Goal: Use online tool/utility: Utilize a website feature to perform a specific function

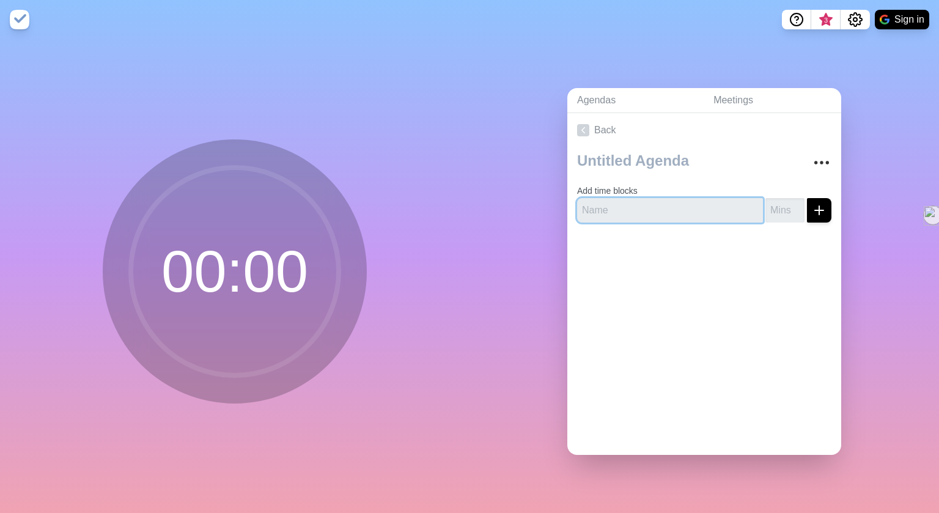
click at [602, 208] on input "text" at bounding box center [670, 210] width 186 height 24
click at [785, 214] on input "number" at bounding box center [784, 210] width 39 height 24
click at [624, 208] on input "Warm up" at bounding box center [670, 210] width 186 height 24
type input "W"
type input "z"
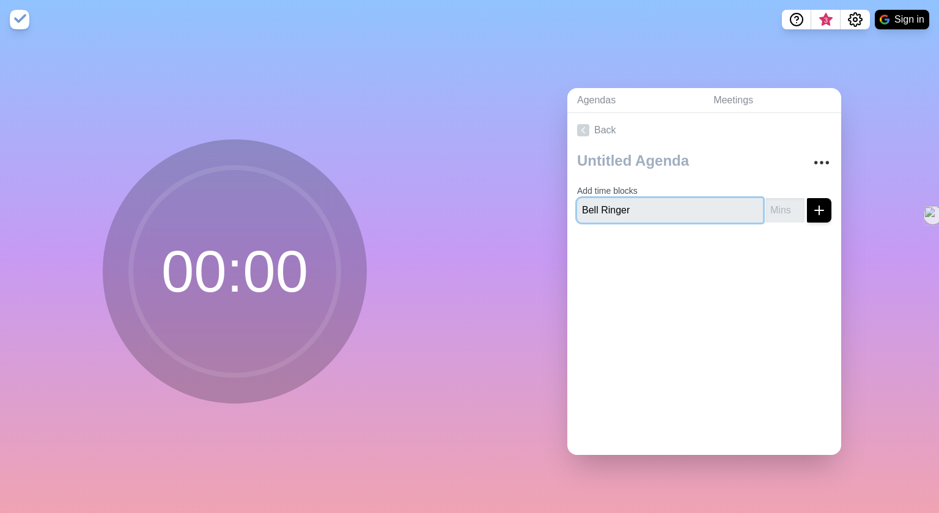
type input "Bell Ringer"
click at [790, 216] on input "number" at bounding box center [784, 210] width 39 height 24
type input "5"
click at [823, 205] on icon "submit" at bounding box center [819, 210] width 15 height 15
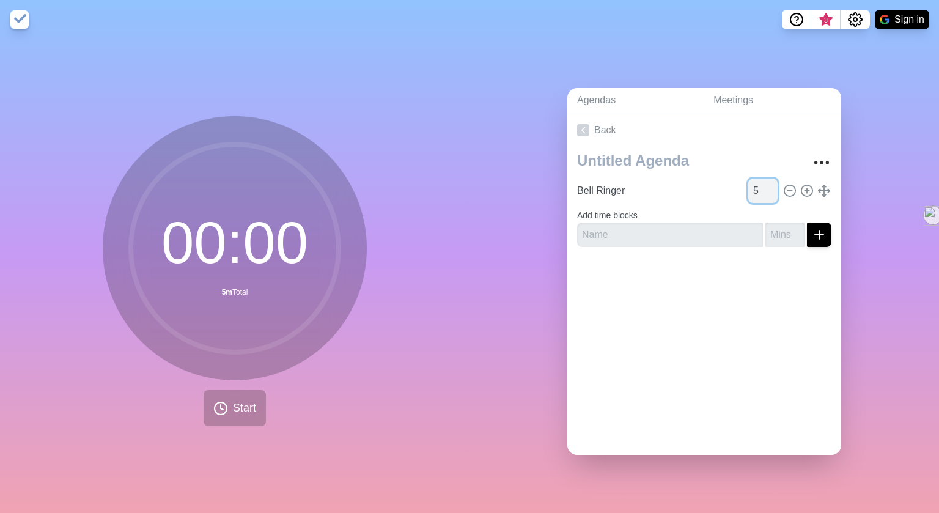
click at [767, 187] on input "5" at bounding box center [762, 191] width 29 height 24
click at [631, 235] on input "text" at bounding box center [670, 235] width 186 height 24
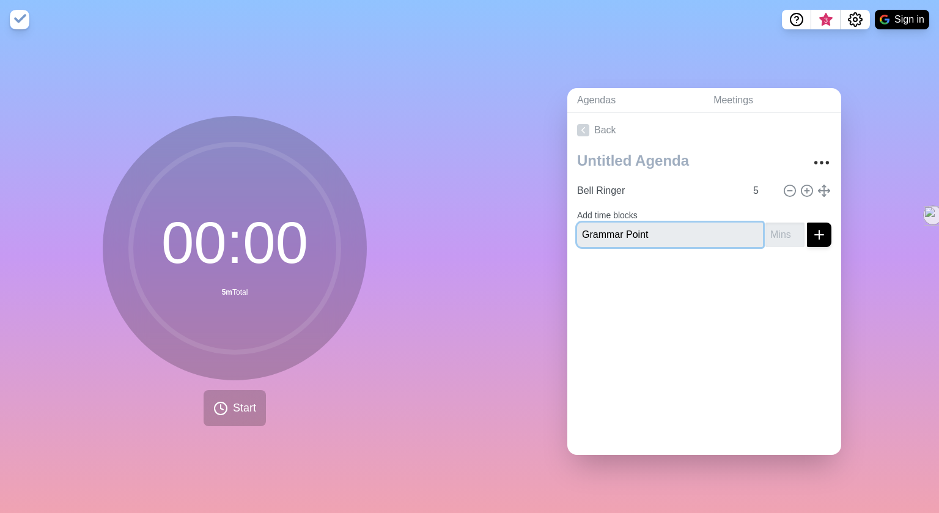
type input "Grammar Point"
click at [787, 230] on input "number" at bounding box center [784, 235] width 39 height 24
type input "15"
click at [819, 233] on line "submit" at bounding box center [819, 234] width 0 height 9
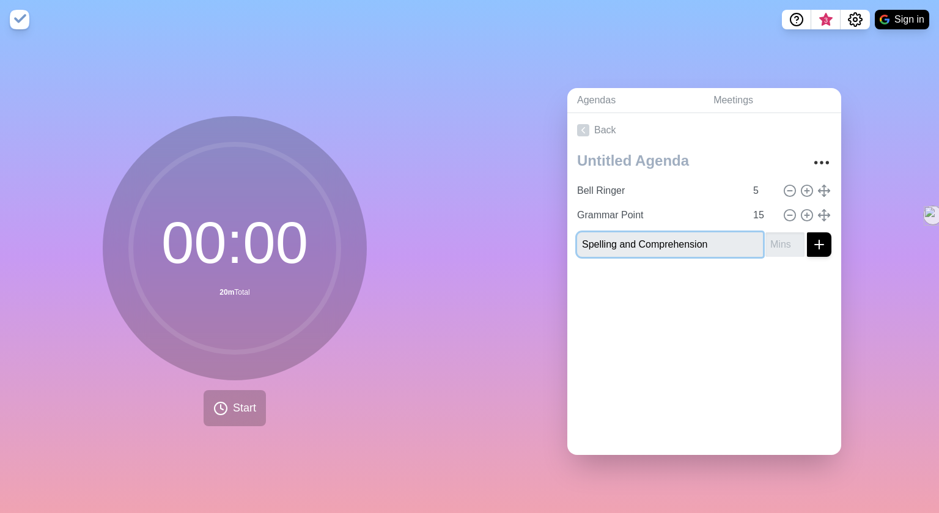
type input "Spelling and Comprehension"
click at [794, 245] on input "number" at bounding box center [784, 244] width 39 height 24
click at [764, 218] on input "15" at bounding box center [762, 215] width 29 height 24
type input "10"
click at [782, 248] on input "number" at bounding box center [784, 244] width 39 height 24
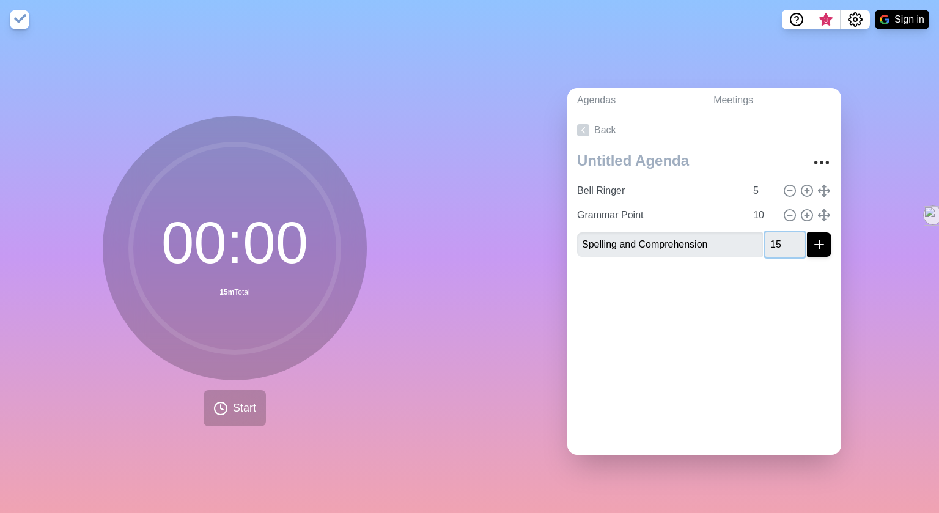
type input "15"
click at [822, 246] on icon "submit" at bounding box center [819, 244] width 15 height 15
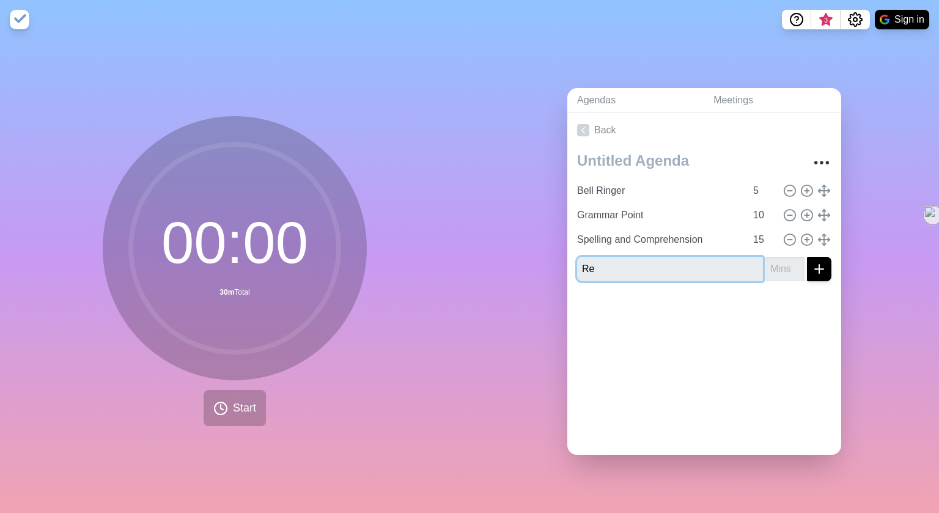
type input "R"
type input "Novel Study"
click at [778, 267] on input "number" at bounding box center [784, 269] width 39 height 24
type input "10"
click at [655, 271] on input "Novel Study" at bounding box center [670, 269] width 186 height 24
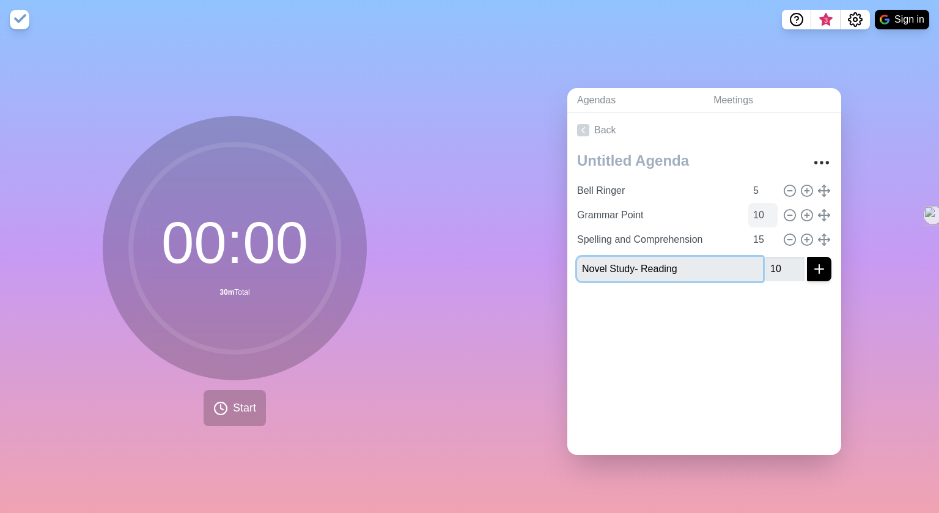
type input "Novel Study- Reading"
click at [765, 215] on input "10" at bounding box center [762, 215] width 29 height 24
click at [763, 231] on input "15" at bounding box center [762, 239] width 29 height 24
type input "10"
click at [784, 268] on input "10" at bounding box center [784, 269] width 39 height 24
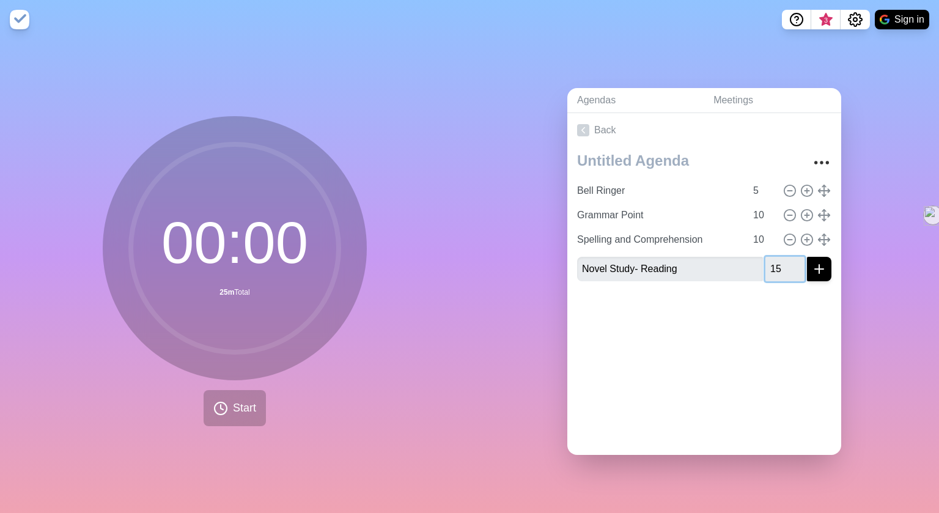
type input "15"
click at [765, 394] on div "Back Bell Ringer 5 Grammar Point 10 Spelling and Comprehension 10 Novel Study- …" at bounding box center [704, 284] width 274 height 342
click at [824, 263] on icon "submit" at bounding box center [819, 269] width 15 height 15
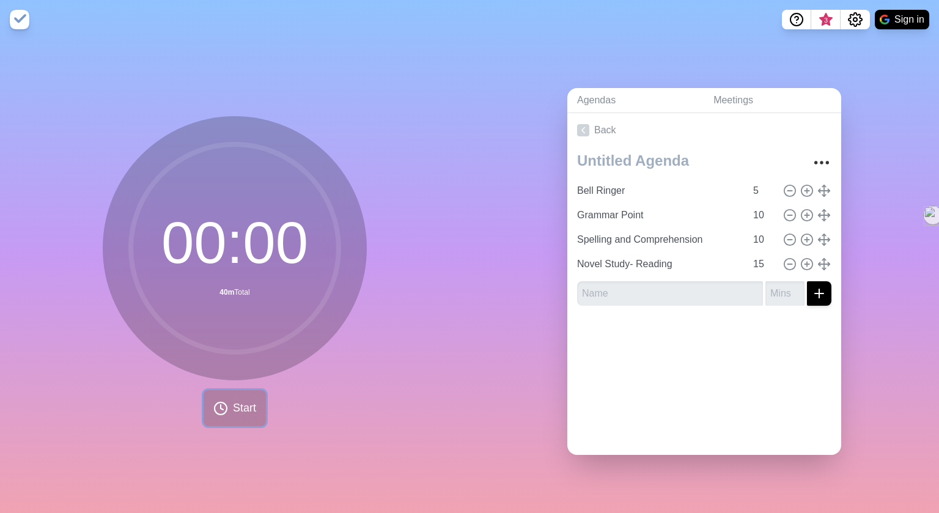
click at [238, 400] on span "Start" at bounding box center [244, 408] width 23 height 17
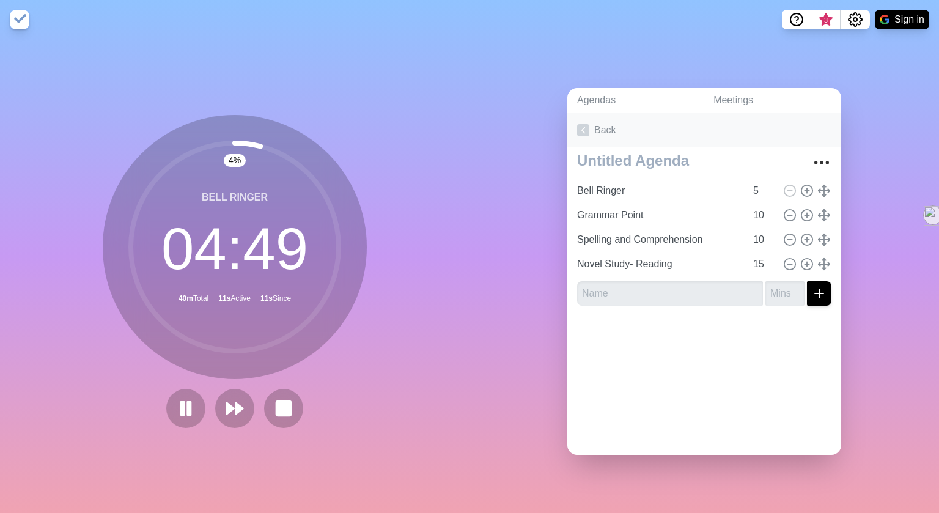
click at [588, 135] on icon at bounding box center [583, 130] width 12 height 12
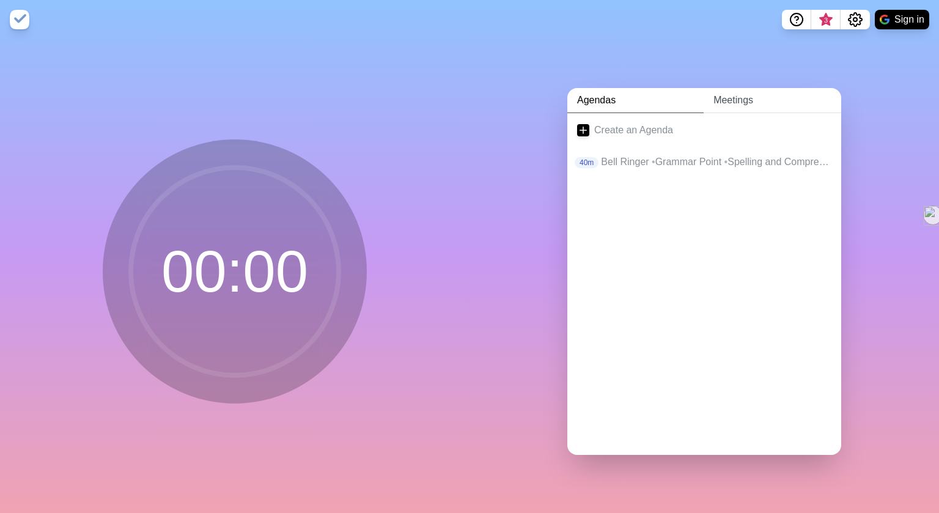
click at [740, 96] on link "Meetings" at bounding box center [773, 100] width 138 height 25
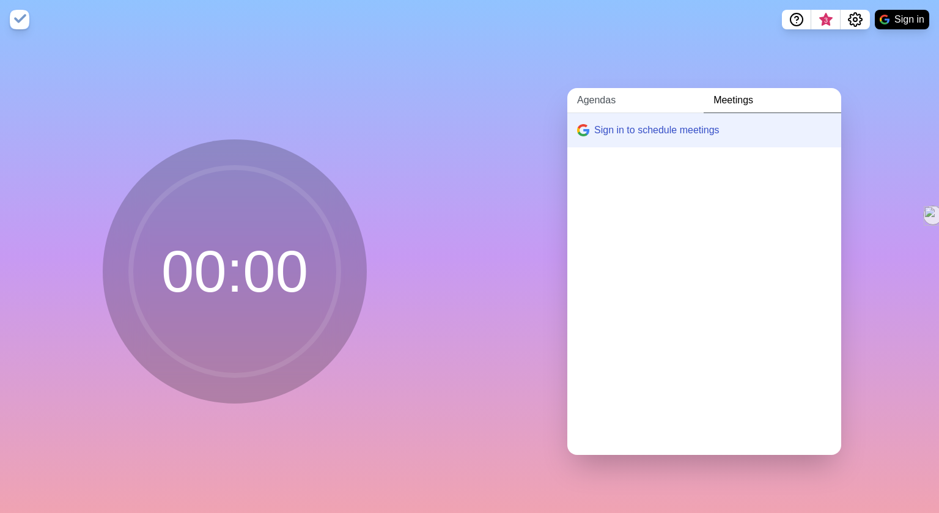
click at [591, 103] on link "Agendas" at bounding box center [635, 100] width 136 height 25
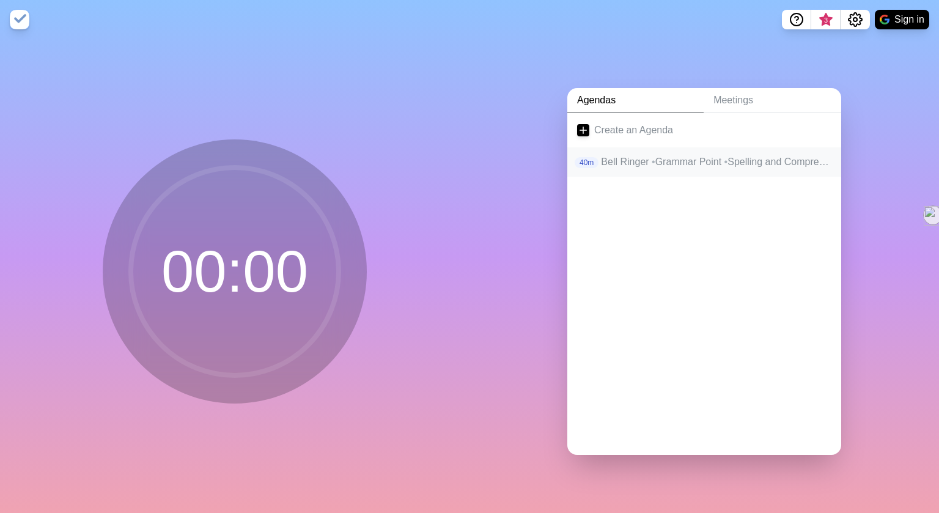
click at [652, 165] on span "•" at bounding box center [654, 162] width 4 height 10
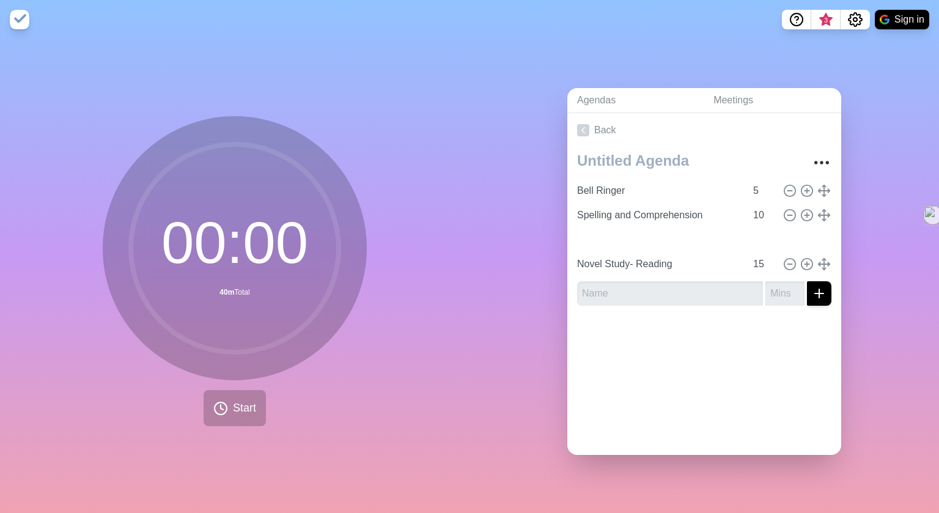
type input "Grammar Point"
type input "Spelling and Comprehension"
click at [763, 238] on input "10" at bounding box center [762, 239] width 29 height 24
type input "1"
type input "5"
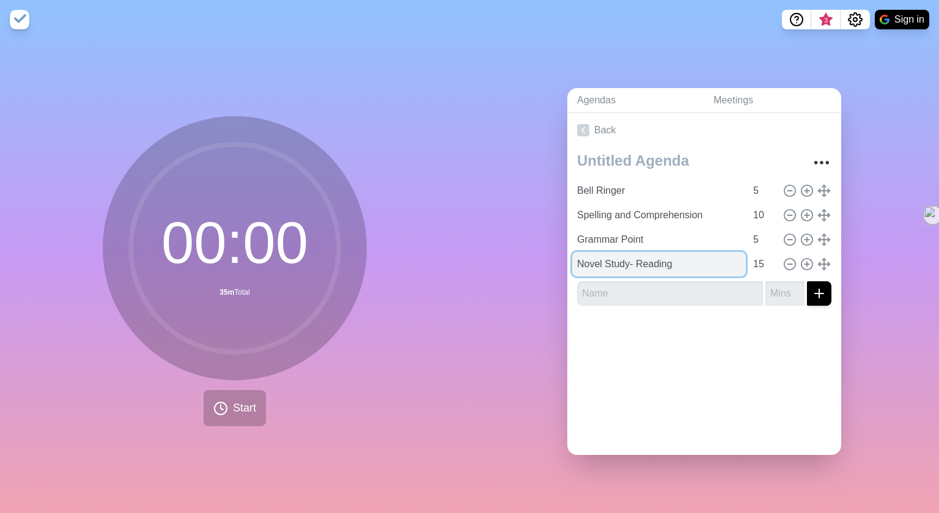
click at [707, 262] on input "Novel Study- Reading" at bounding box center [659, 264] width 174 height 24
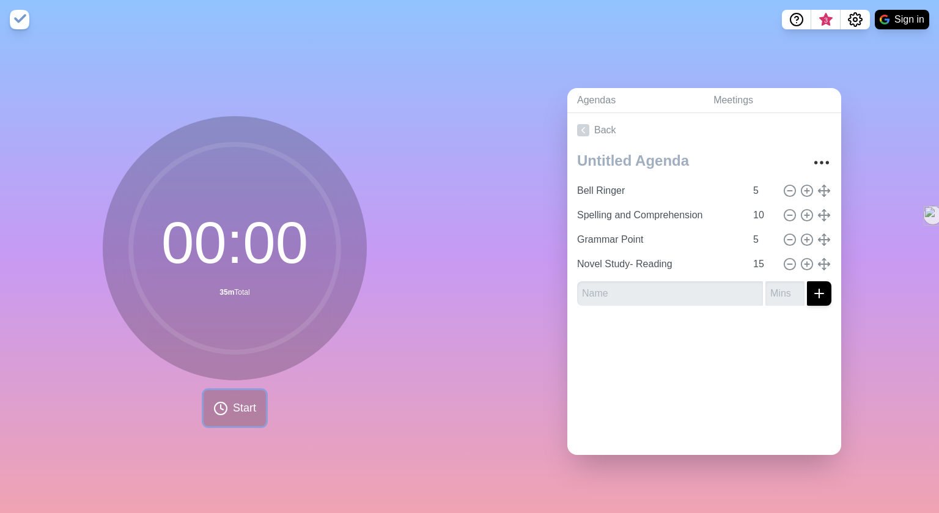
click at [224, 400] on button "Start" at bounding box center [235, 408] width 62 height 36
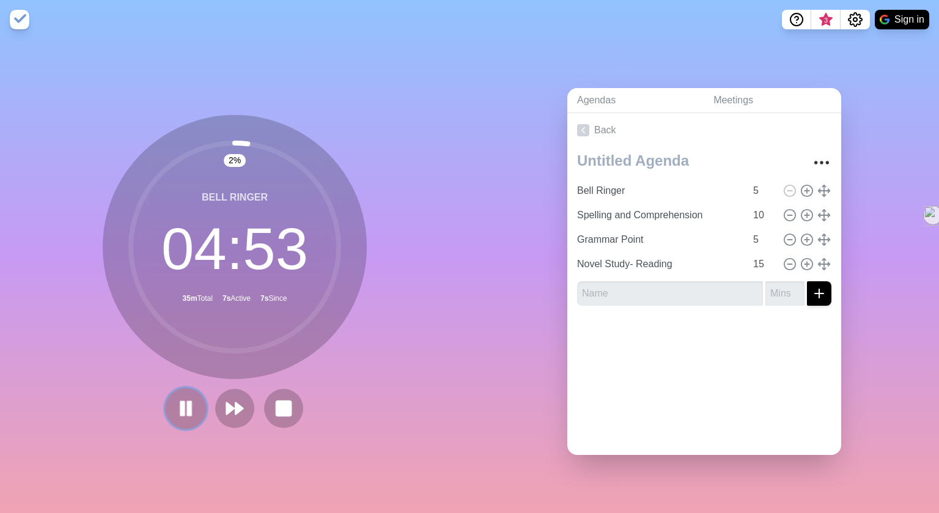
click at [184, 403] on rect at bounding box center [183, 407] width 4 height 13
click at [580, 131] on icon at bounding box center [583, 130] width 12 height 12
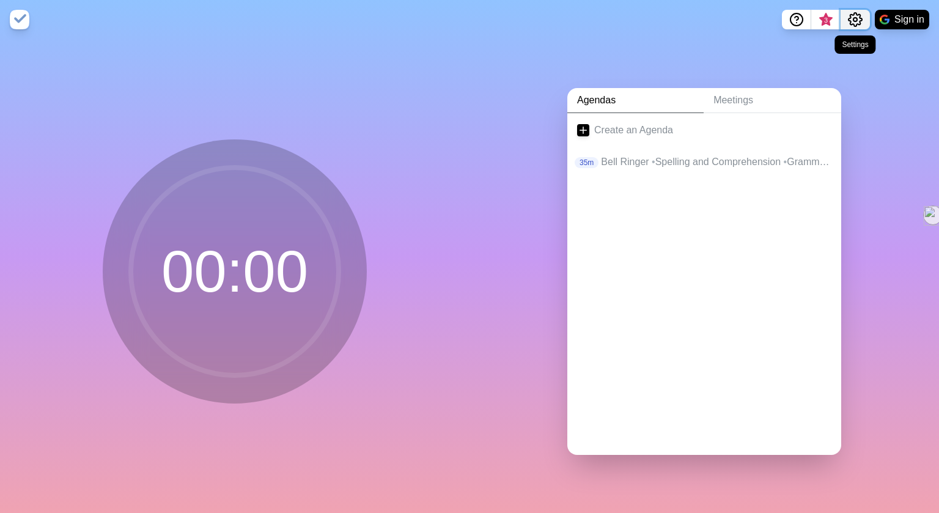
click at [859, 14] on icon "Settings" at bounding box center [855, 19] width 13 height 13
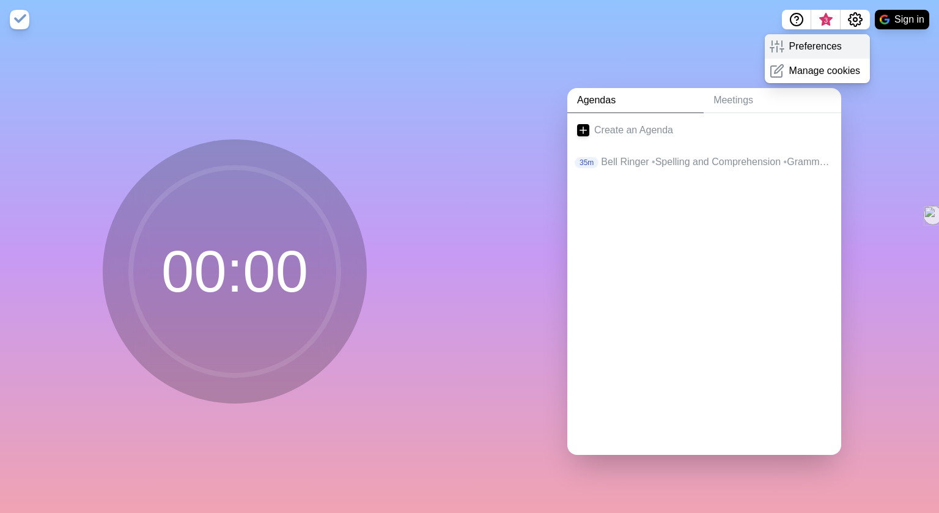
click at [839, 44] on p "Preferences" at bounding box center [815, 46] width 53 height 15
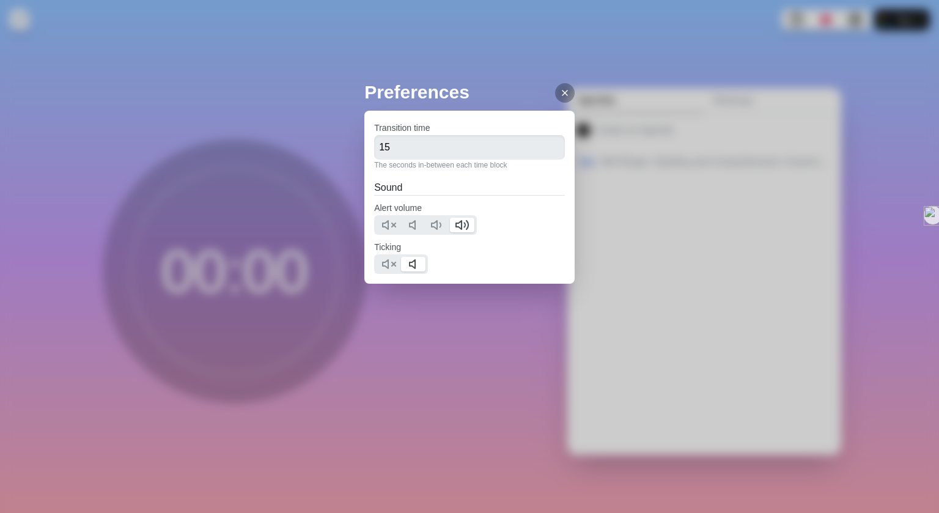
click at [570, 95] on icon at bounding box center [565, 93] width 10 height 10
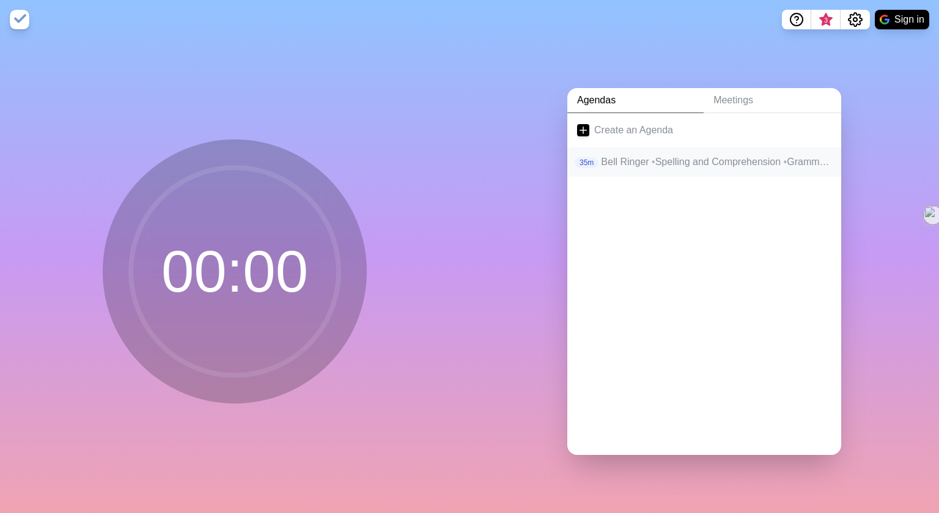
click at [698, 168] on p "Bell Ringer • Spelling and Comprehension • [GEOGRAPHIC_DATA] • Novel Study- Rea…" at bounding box center [716, 162] width 230 height 15
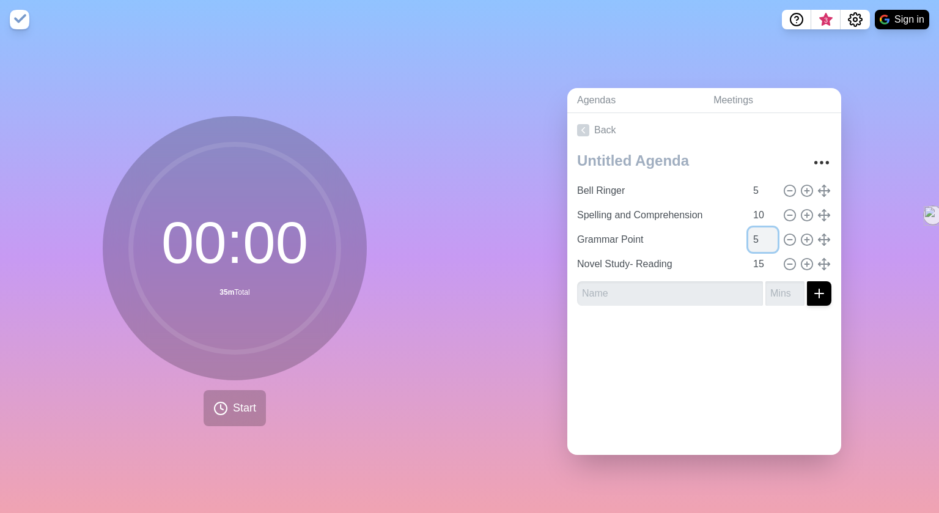
click at [767, 243] on input "5" at bounding box center [762, 239] width 29 height 24
type input "10"
click at [734, 345] on div at bounding box center [704, 339] width 274 height 49
click at [21, 17] on img at bounding box center [20, 20] width 20 height 20
